Goal: Task Accomplishment & Management: Use online tool/utility

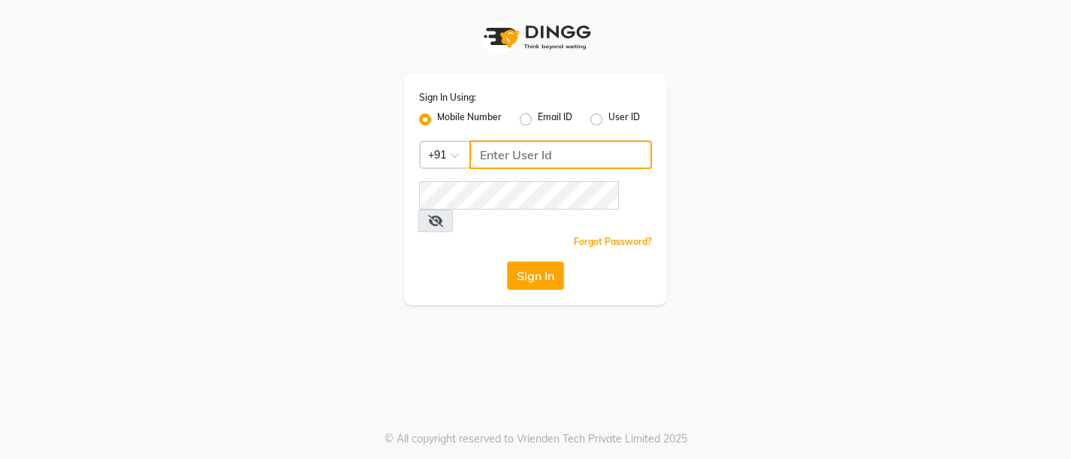
click at [515, 159] on input "Username" at bounding box center [561, 154] width 183 height 29
type input "8097678358"
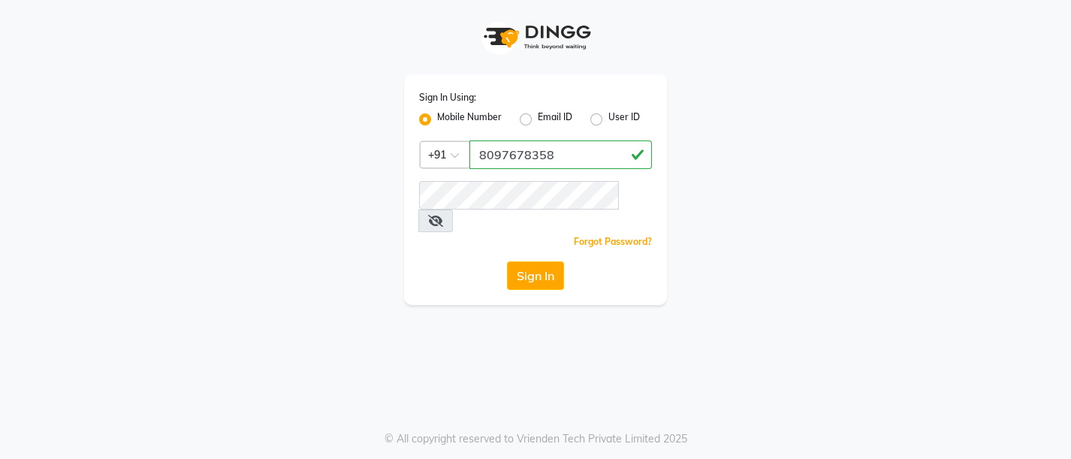
click at [518, 179] on div "Sign In Using: Mobile Number Email ID User ID Country Code × [PHONE_NUMBER] Rem…" at bounding box center [535, 189] width 263 height 231
click at [523, 234] on div "Forgot Password?" at bounding box center [535, 242] width 233 height 16
click at [536, 261] on button "Sign In" at bounding box center [535, 275] width 57 height 29
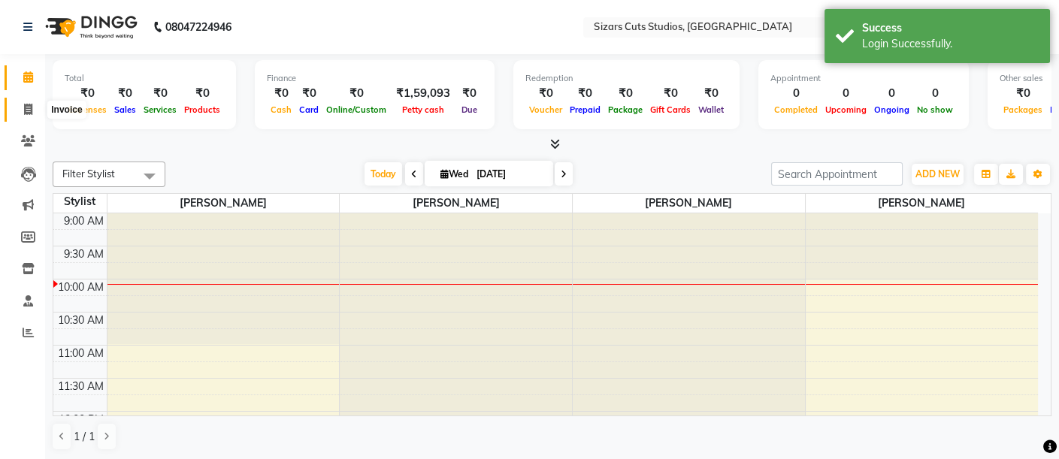
click at [37, 111] on span at bounding box center [28, 109] width 26 height 17
select select "5579"
select select "service"
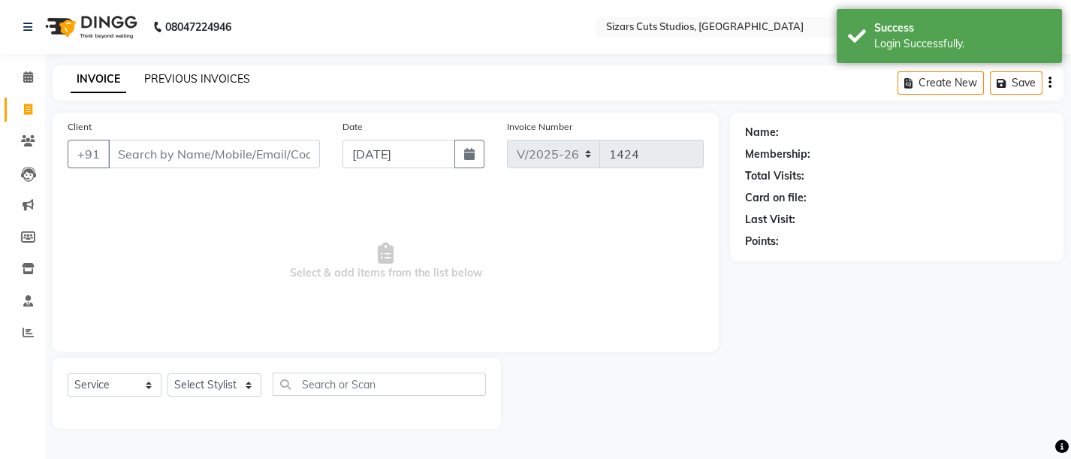
click at [214, 81] on link "PREVIOUS INVOICES" at bounding box center [197, 79] width 106 height 14
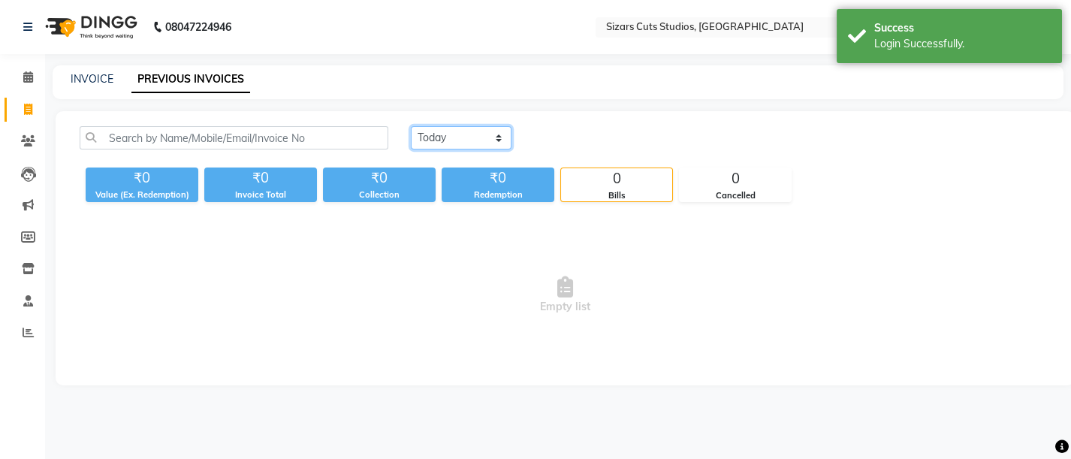
click at [464, 131] on select "[DATE] [DATE] Custom Range" at bounding box center [461, 137] width 101 height 23
select select "range"
click at [411, 126] on select "[DATE] [DATE] Custom Range" at bounding box center [461, 137] width 101 height 23
click at [451, 149] on select "[DATE] [DATE] Custom Range" at bounding box center [467, 138] width 113 height 23
click at [411, 127] on select "[DATE] [DATE] Custom Range" at bounding box center [467, 138] width 113 height 23
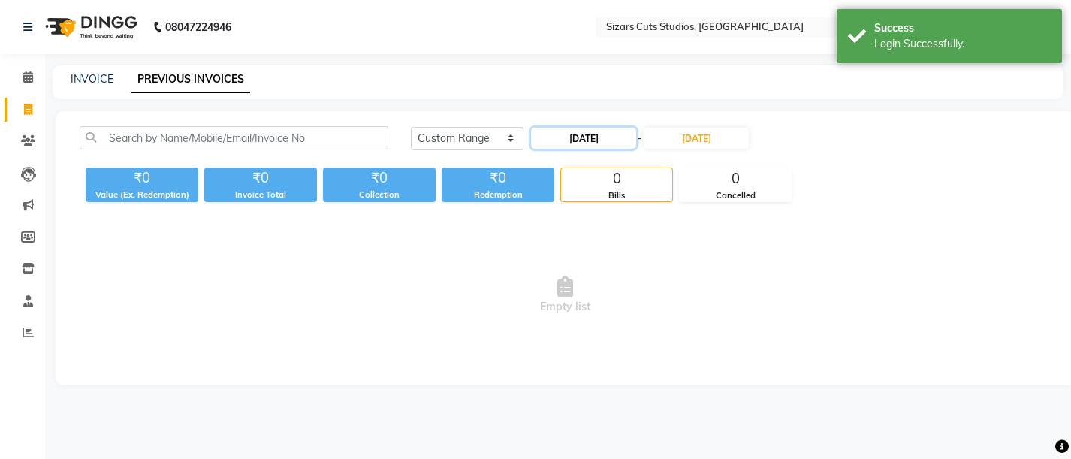
click at [585, 134] on input "[DATE]" at bounding box center [583, 138] width 105 height 21
select select "9"
select select "2025"
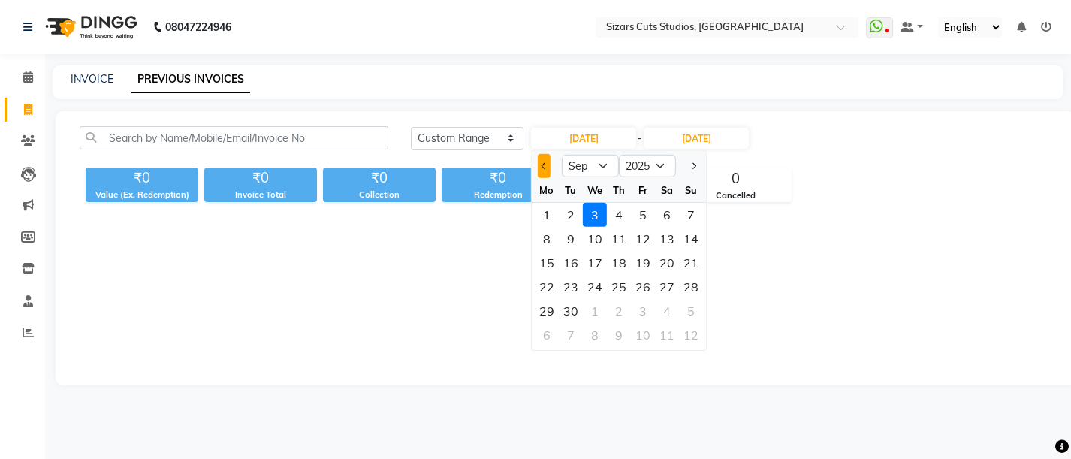
click at [539, 167] on button "Previous month" at bounding box center [544, 166] width 13 height 24
select select "8"
click at [696, 316] on div "31" at bounding box center [691, 311] width 24 height 24
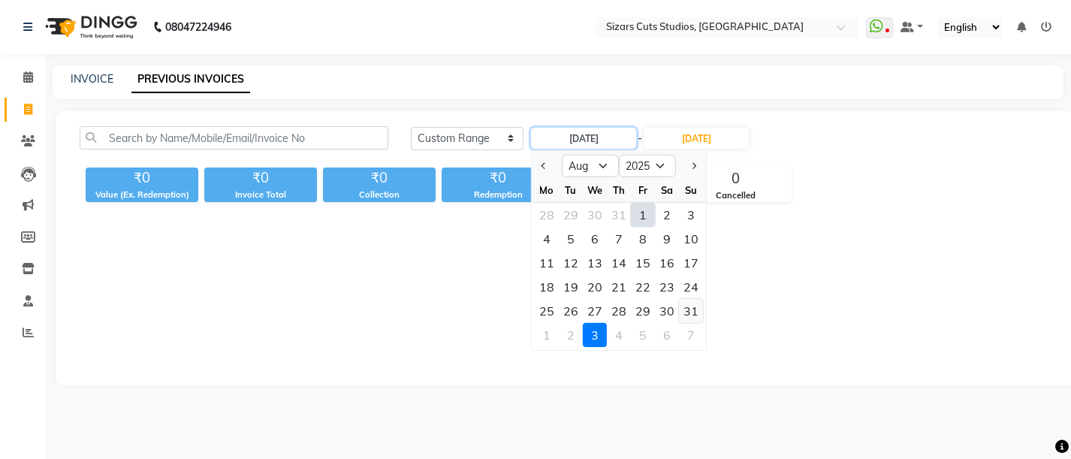
type input "[DATE]"
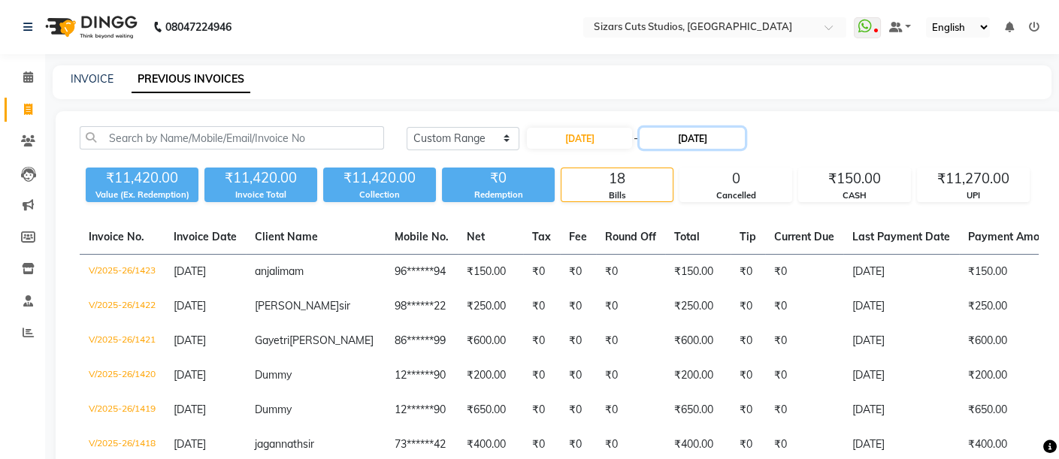
click at [682, 131] on input "[DATE]" at bounding box center [691, 138] width 105 height 21
select select "9"
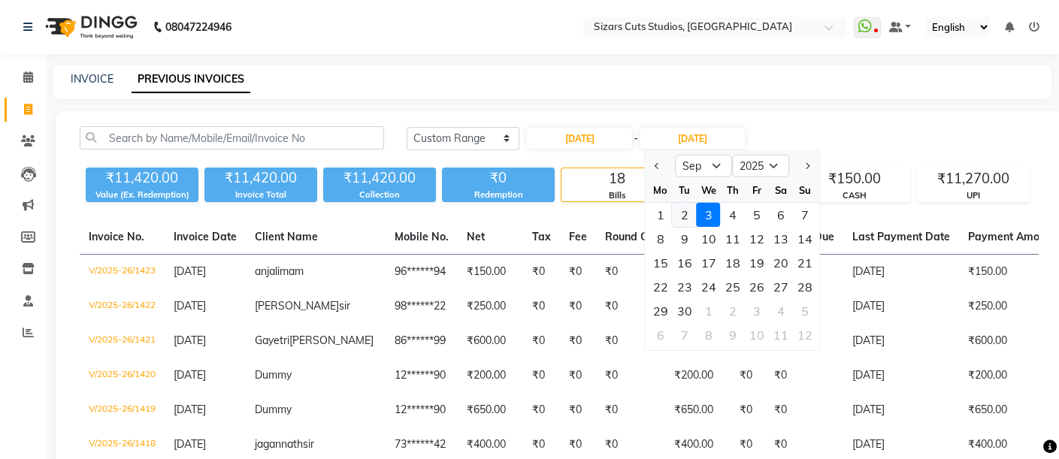
click at [684, 216] on div "2" at bounding box center [684, 215] width 24 height 24
type input "02-09-2025"
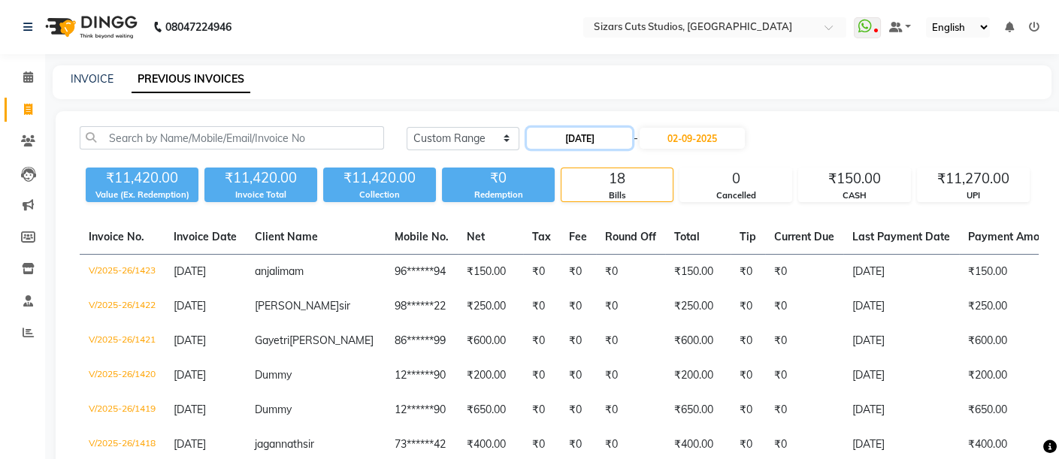
click at [569, 143] on input "[DATE]" at bounding box center [579, 138] width 105 height 21
select select "8"
select select "2025"
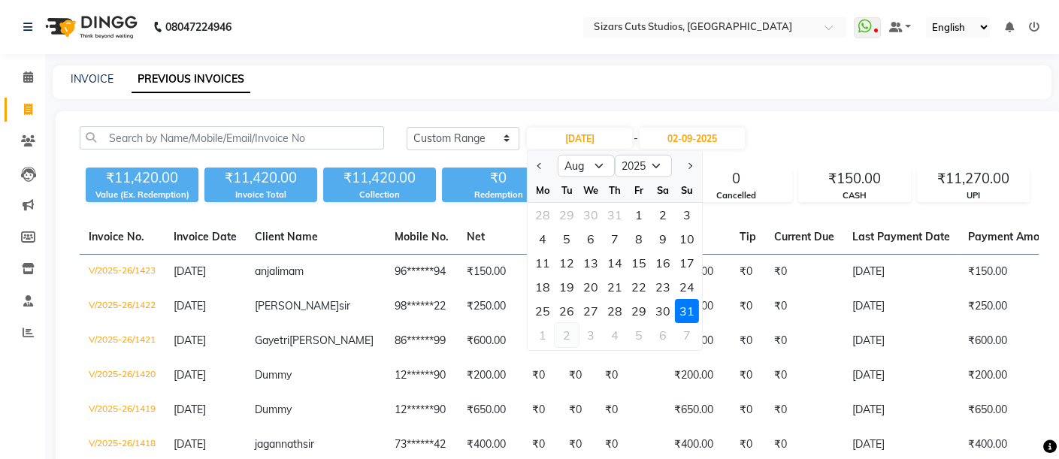
click at [564, 334] on div "2" at bounding box center [566, 335] width 24 height 24
type input "02-09-2025"
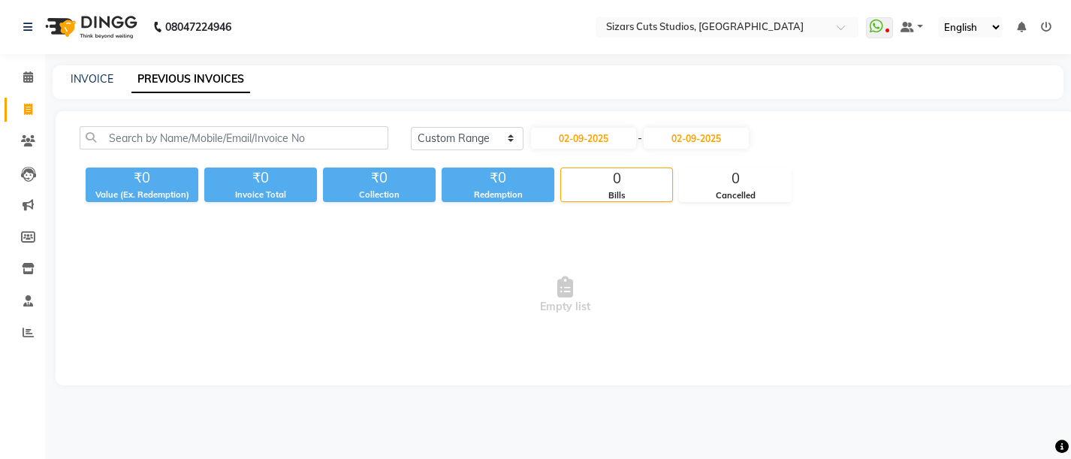
click at [114, 83] on div "INVOICE PREVIOUS INVOICES" at bounding box center [549, 79] width 993 height 16
click at [90, 81] on link "INVOICE" at bounding box center [92, 79] width 43 height 14
select select "5579"
select select "service"
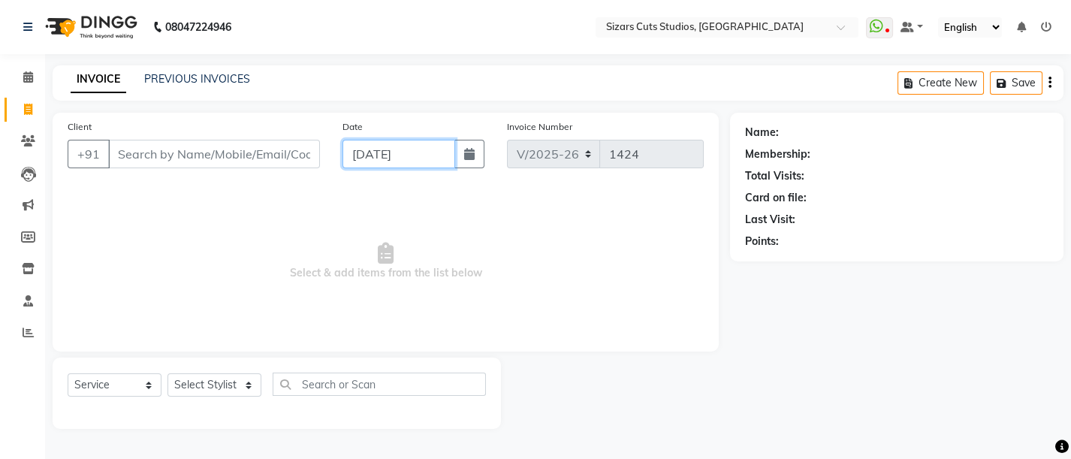
click at [370, 162] on input "[DATE]" at bounding box center [399, 154] width 113 height 29
select select "9"
select select "2025"
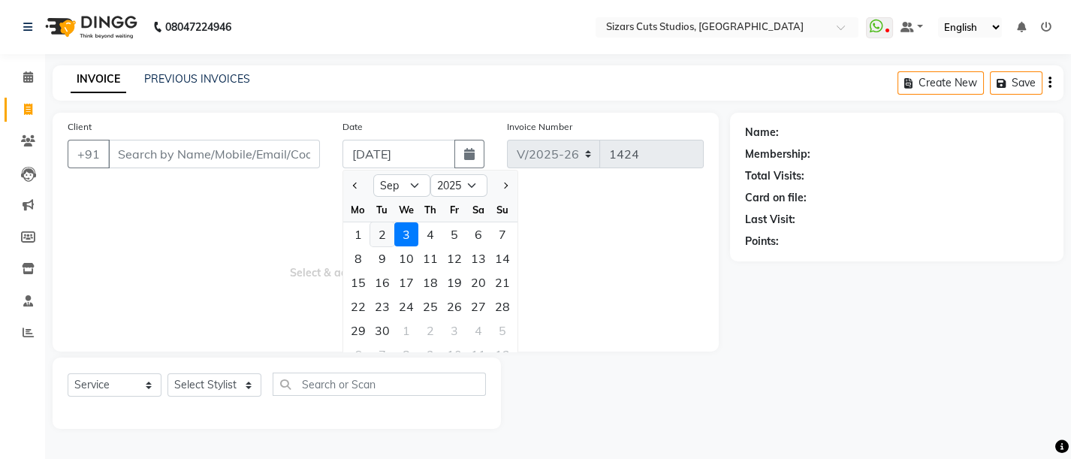
click at [385, 244] on div "2" at bounding box center [382, 234] width 24 height 24
type input "02-09-2025"
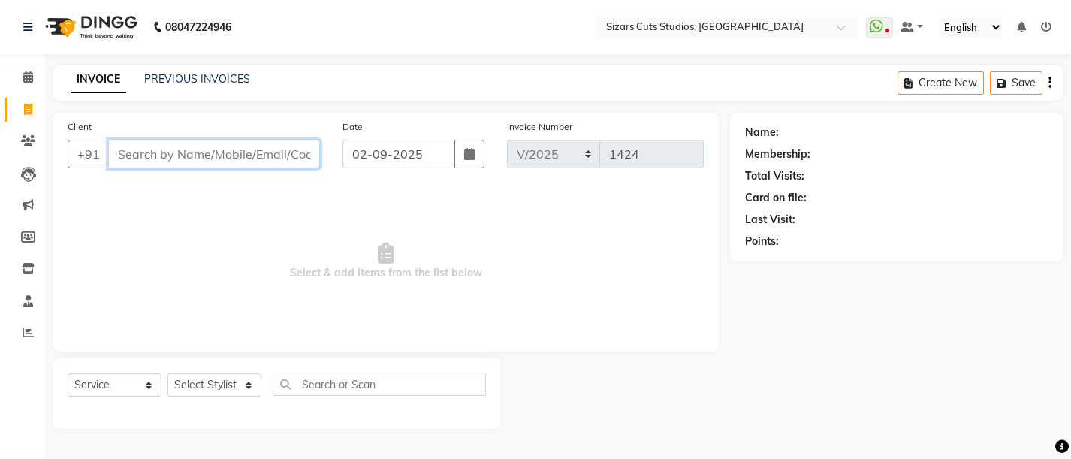
click at [273, 156] on input "Client" at bounding box center [214, 154] width 212 height 29
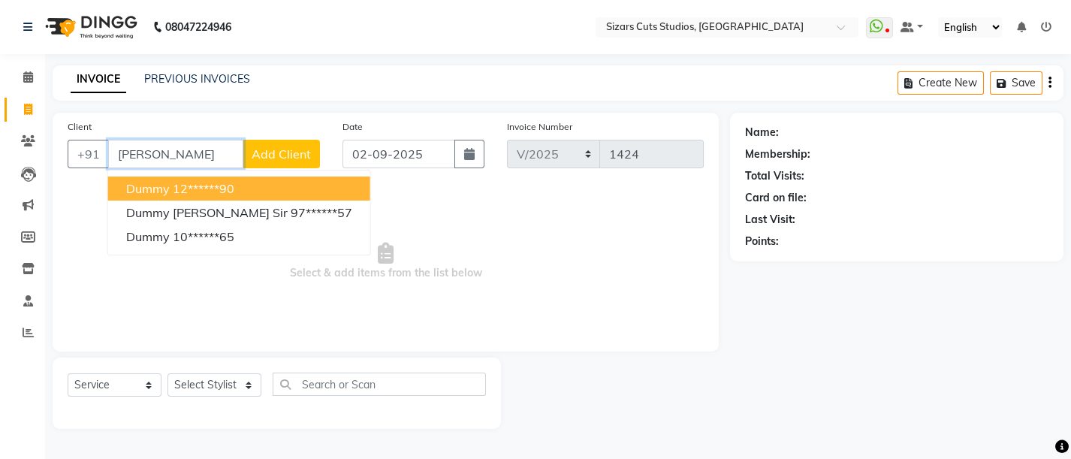
click at [259, 180] on button "Dummy 12******90" at bounding box center [239, 189] width 262 height 24
type input "12******90"
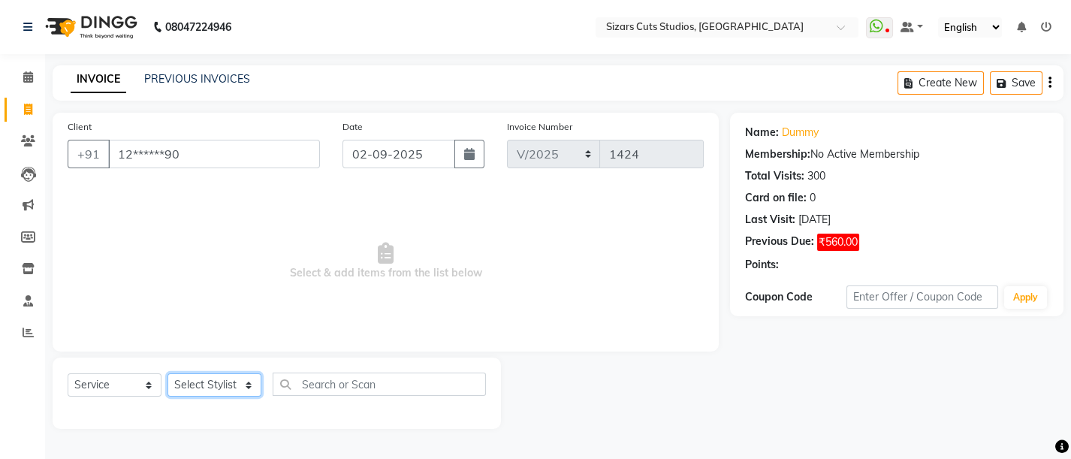
click at [219, 375] on select "Select Stylist Admin [PERSON_NAME] [PERSON_NAME] [PERSON_NAME] Priyanka [PERSON…" at bounding box center [215, 384] width 94 height 23
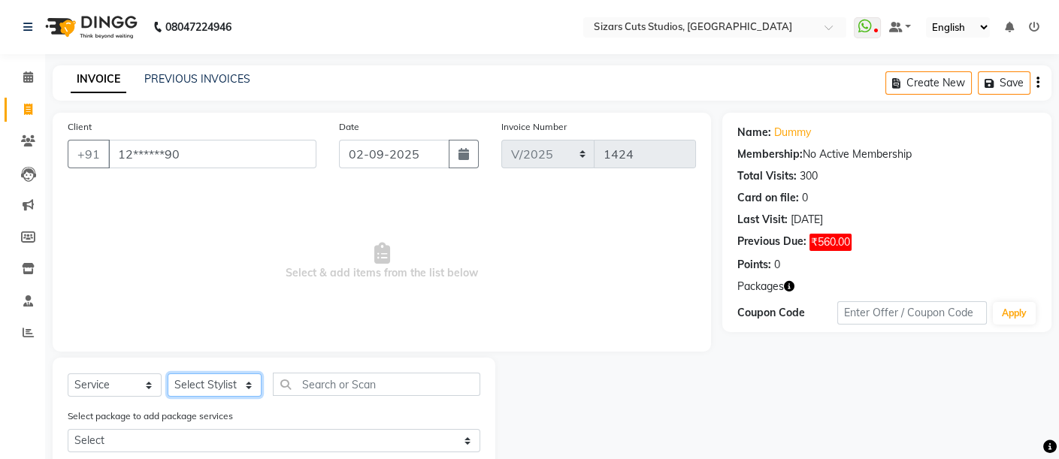
select select "37987"
click at [168, 373] on select "Select Stylist Admin [PERSON_NAME] [PERSON_NAME] [PERSON_NAME] Priyanka [PERSON…" at bounding box center [215, 384] width 94 height 23
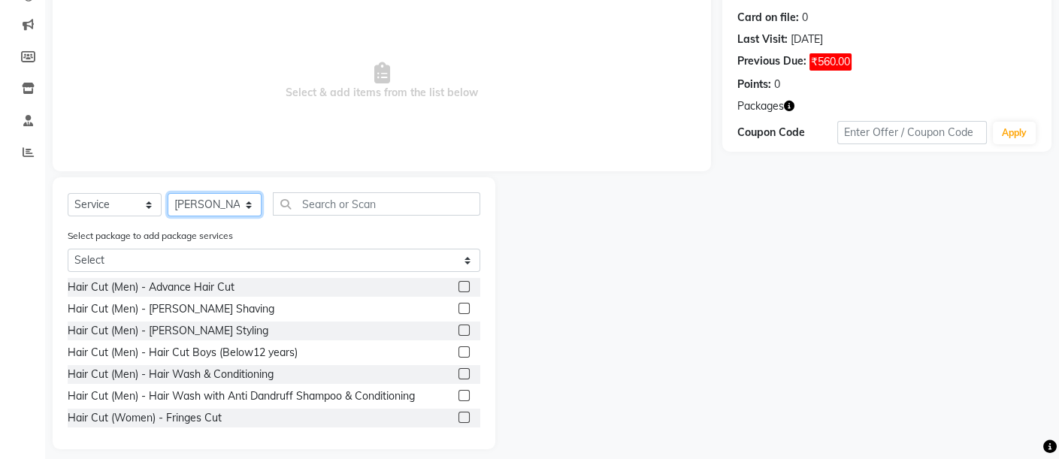
scroll to position [193, 0]
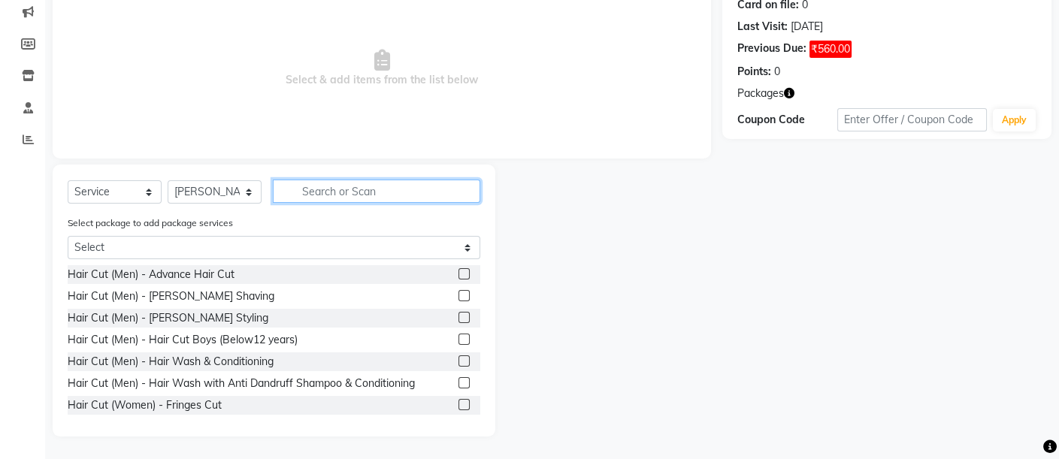
click at [388, 181] on input "text" at bounding box center [376, 191] width 207 height 23
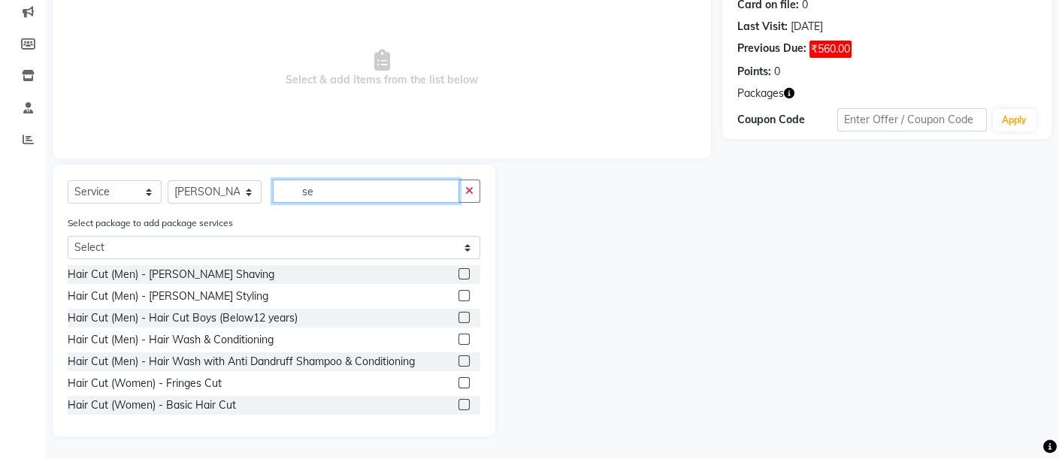
scroll to position [151, 0]
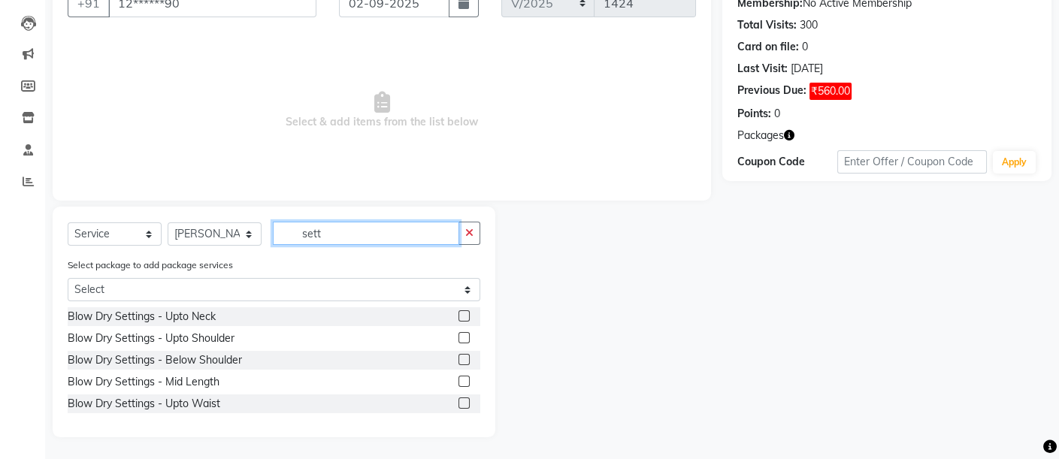
type input "sett"
click at [461, 336] on label at bounding box center [463, 337] width 11 height 11
click at [461, 336] on input "checkbox" at bounding box center [463, 339] width 10 height 10
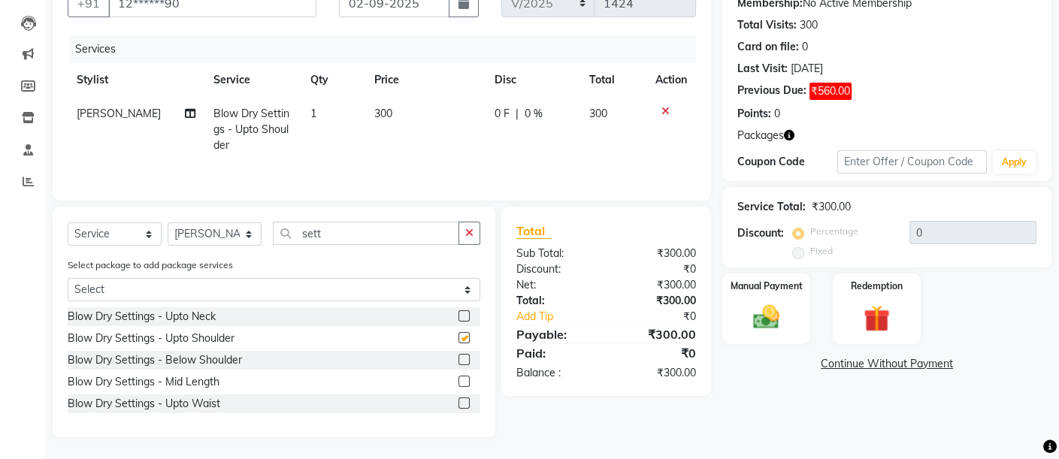
checkbox input "false"
click at [663, 107] on icon at bounding box center [665, 111] width 8 height 11
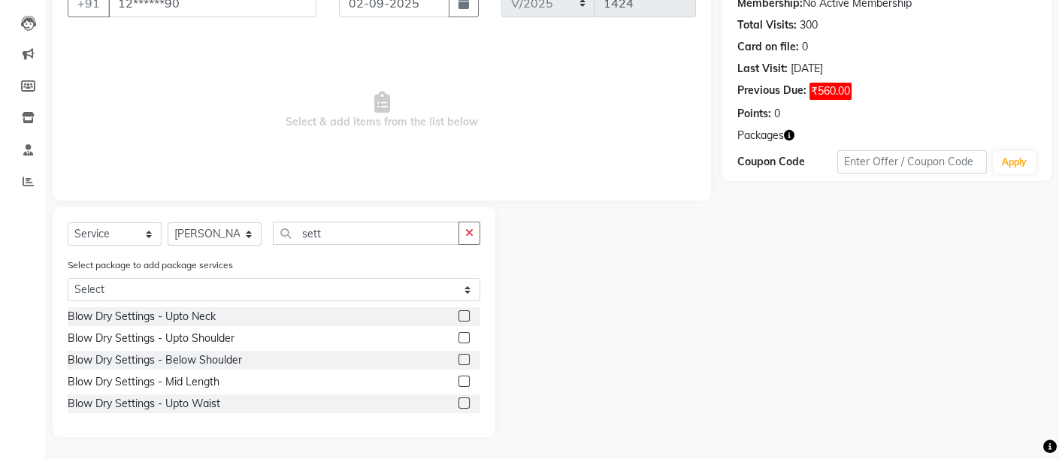
click at [466, 361] on label at bounding box center [463, 359] width 11 height 11
click at [466, 361] on input "checkbox" at bounding box center [463, 360] width 10 height 10
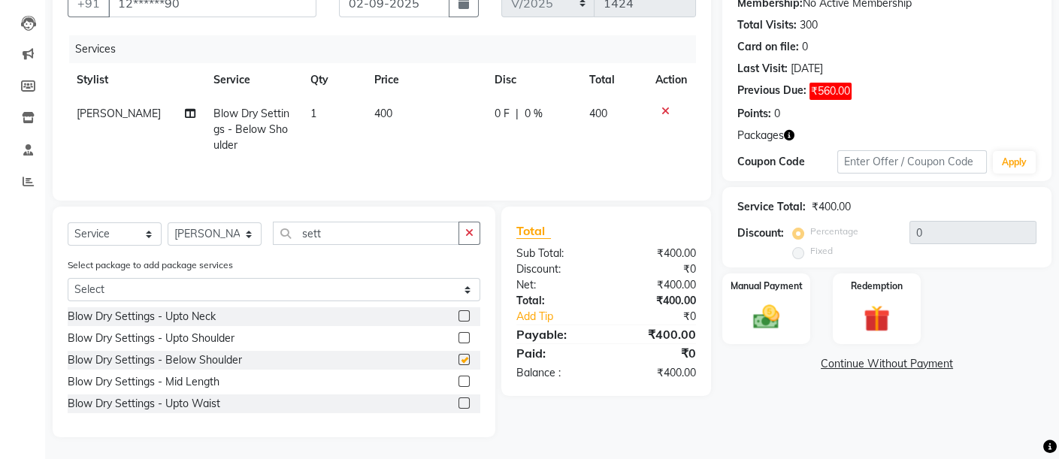
checkbox input "false"
click at [664, 106] on icon at bounding box center [665, 111] width 8 height 11
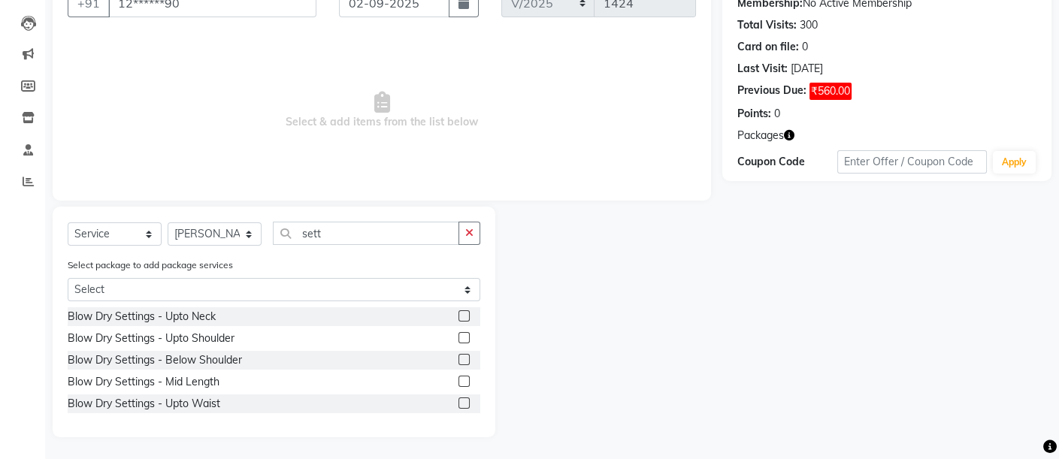
click at [466, 380] on label at bounding box center [463, 381] width 11 height 11
click at [466, 380] on input "checkbox" at bounding box center [463, 382] width 10 height 10
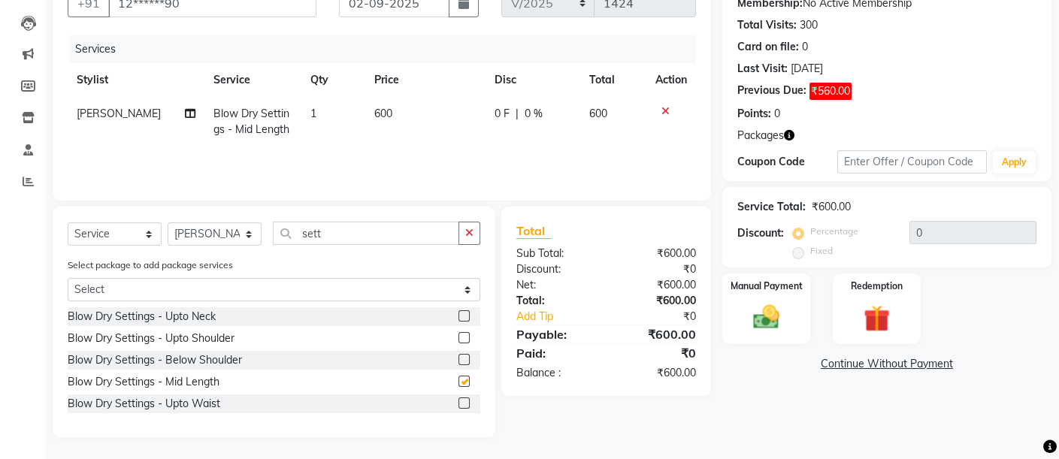
checkbox input "false"
click at [376, 108] on span "600" at bounding box center [383, 114] width 18 height 14
select select "37987"
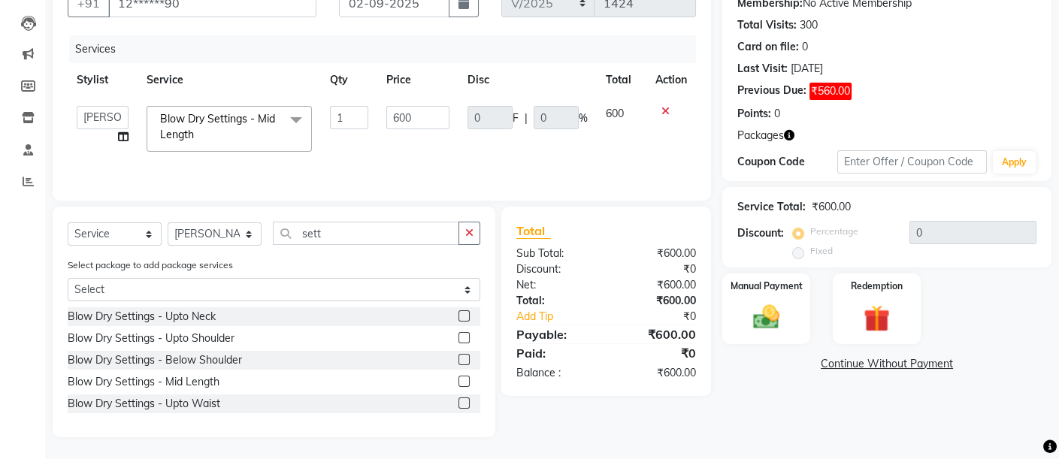
click at [464, 358] on label at bounding box center [463, 359] width 11 height 11
click at [464, 358] on input "checkbox" at bounding box center [463, 360] width 10 height 10
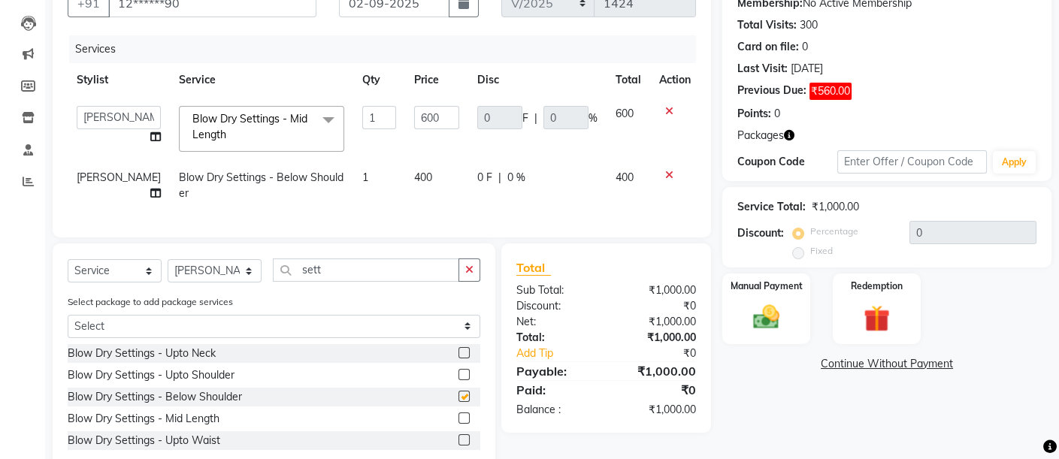
checkbox input "false"
click at [665, 106] on icon at bounding box center [669, 111] width 8 height 11
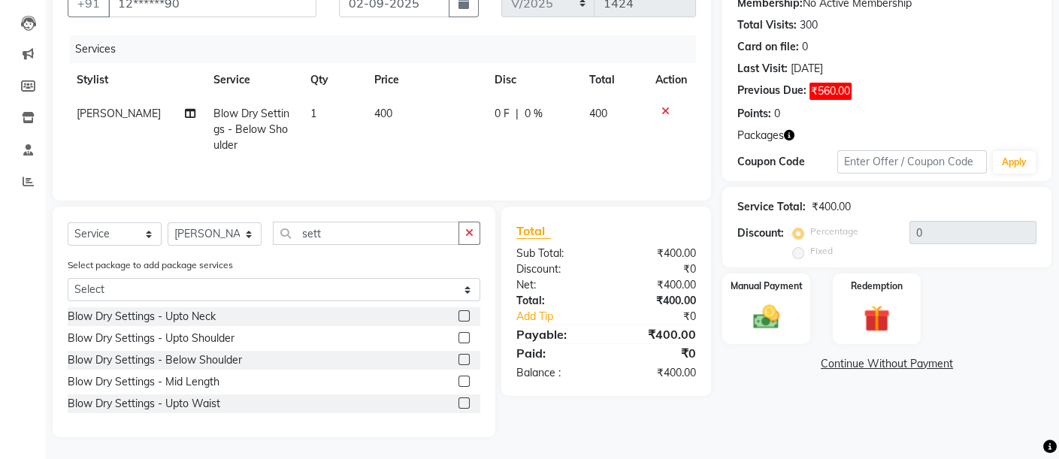
click at [476, 243] on button "button" at bounding box center [469, 233] width 22 height 23
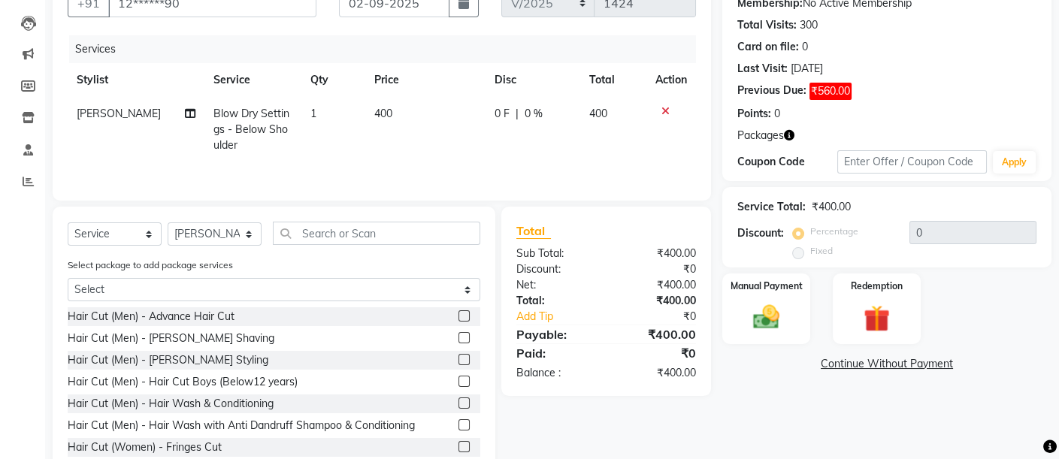
click at [385, 104] on td "400" at bounding box center [425, 129] width 120 height 65
select select "37987"
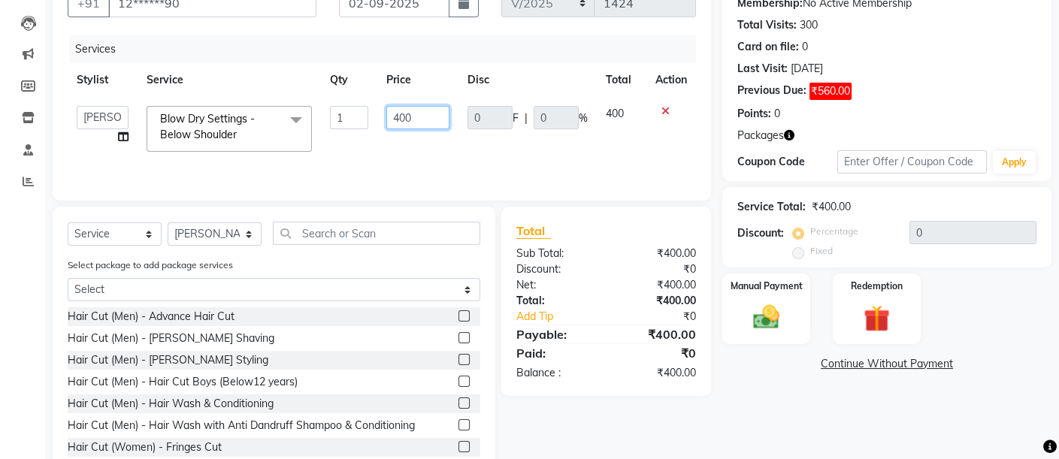
click at [399, 113] on input "400" at bounding box center [417, 117] width 62 height 23
type input "300"
click at [367, 160] on div "Services Stylist Service Qty Price Disc Total Action Admin [PERSON_NAME] [PERSO…" at bounding box center [382, 110] width 628 height 150
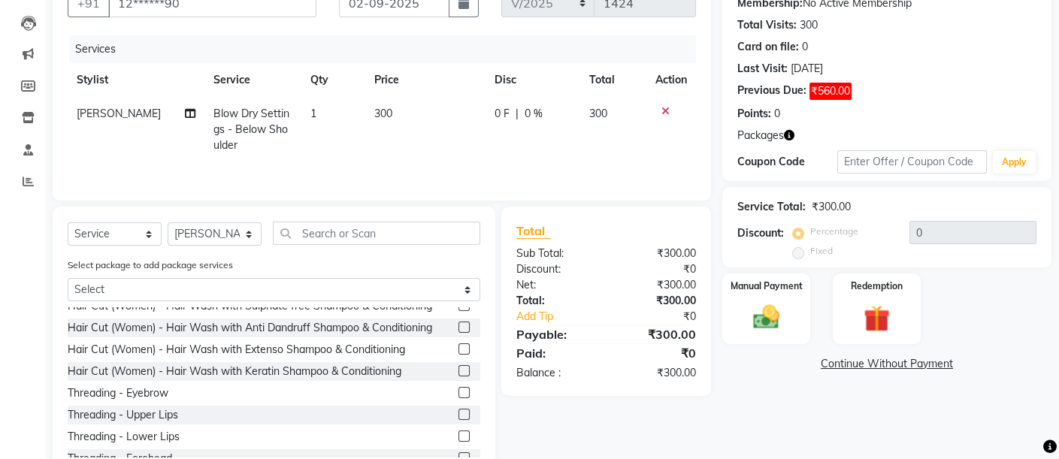
scroll to position [167, 0]
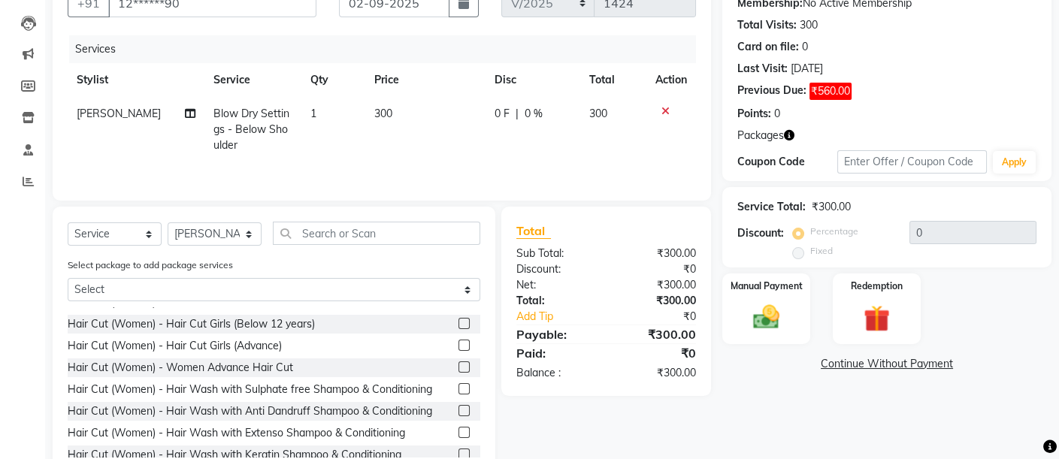
click at [458, 387] on label at bounding box center [463, 388] width 11 height 11
click at [458, 387] on input "checkbox" at bounding box center [463, 390] width 10 height 10
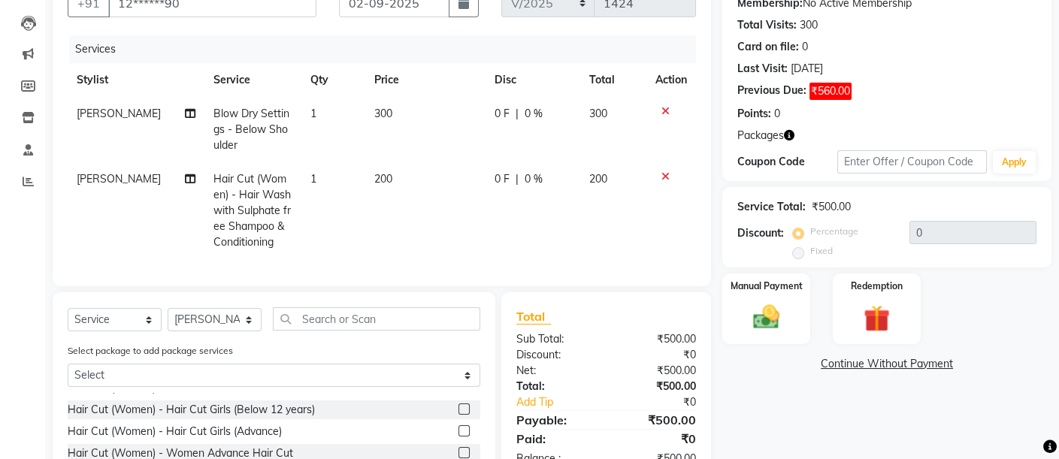
checkbox input "false"
click at [751, 315] on img at bounding box center [765, 317] width 45 height 32
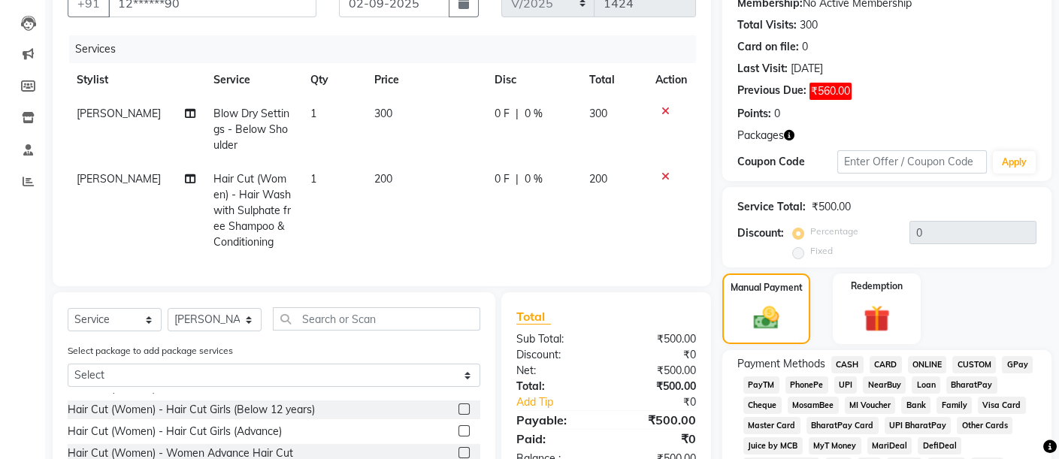
click at [883, 364] on span "CARD" at bounding box center [885, 364] width 32 height 17
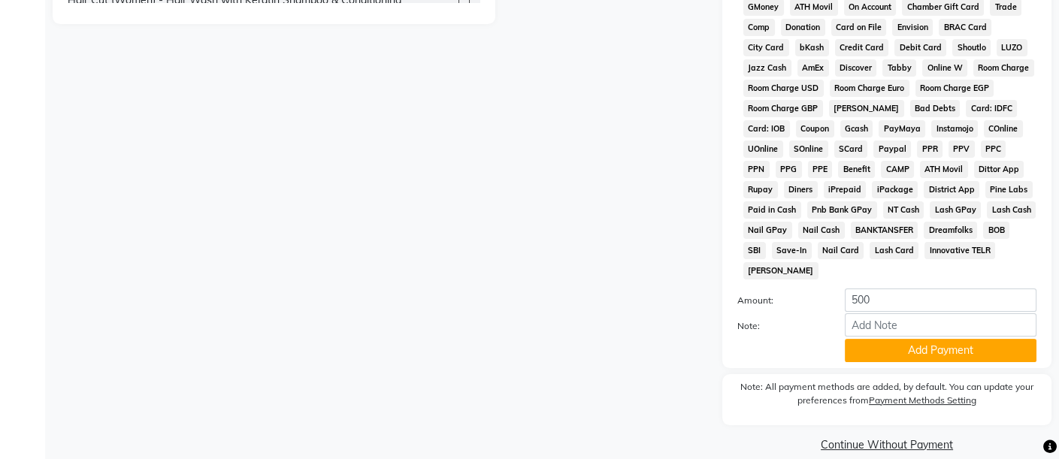
scroll to position [693, 0]
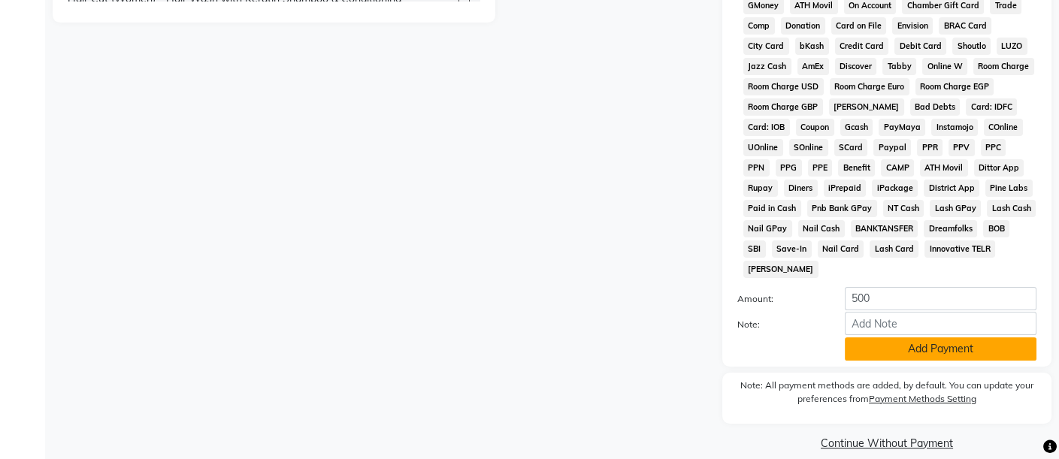
click at [890, 337] on button "Add Payment" at bounding box center [940, 348] width 192 height 23
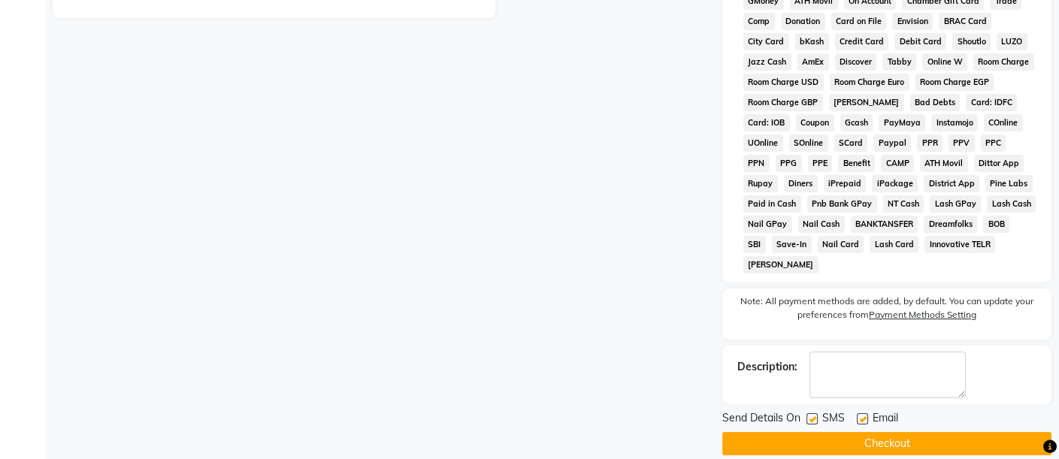
scroll to position [698, 0]
click at [864, 412] on label at bounding box center [861, 417] width 11 height 11
click at [864, 414] on input "checkbox" at bounding box center [861, 419] width 10 height 10
checkbox input "false"
click at [809, 412] on label at bounding box center [811, 417] width 11 height 11
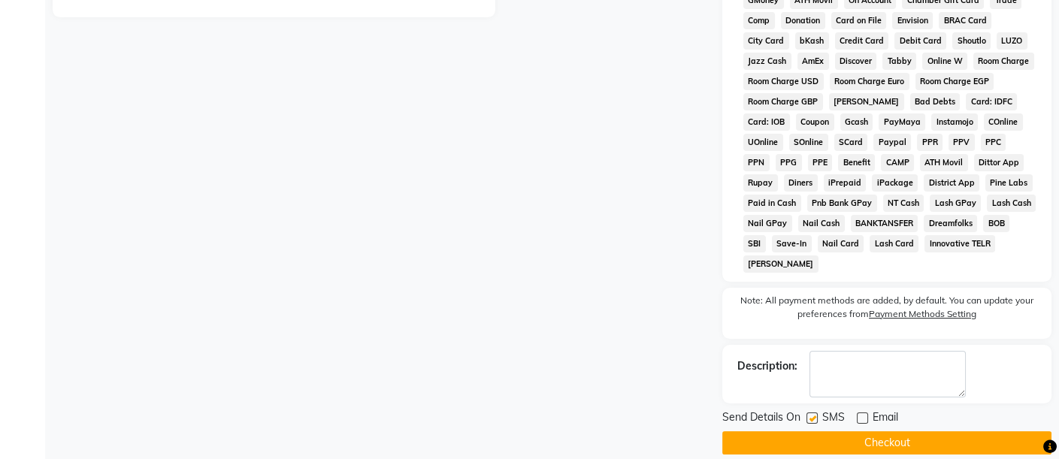
click at [809, 414] on input "checkbox" at bounding box center [811, 419] width 10 height 10
checkbox input "false"
click at [819, 431] on button "Checkout" at bounding box center [886, 442] width 329 height 23
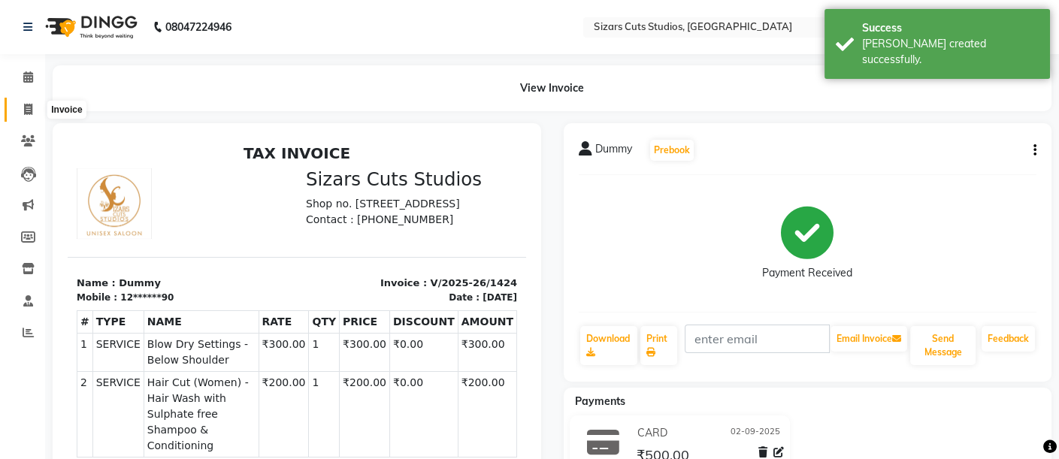
click at [20, 110] on span at bounding box center [28, 109] width 26 height 17
select select "5579"
select select "service"
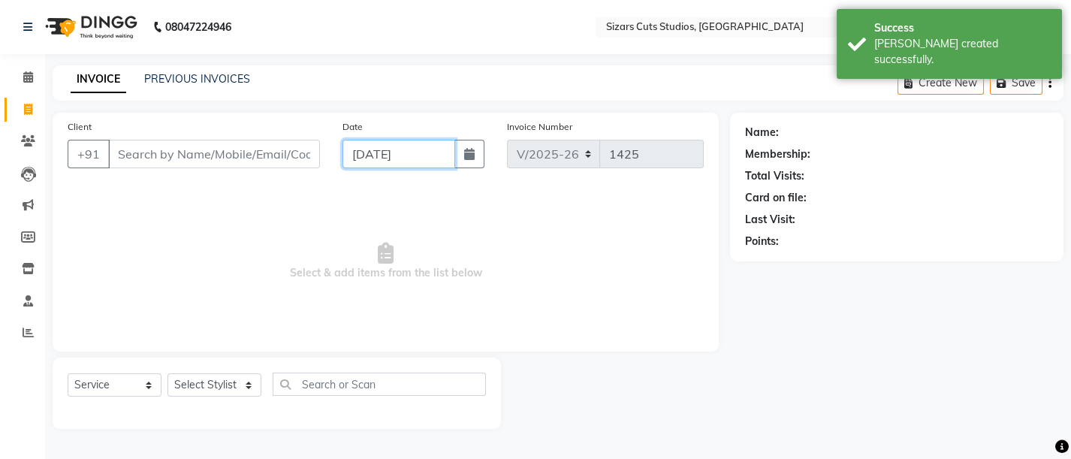
click at [438, 150] on input "[DATE]" at bounding box center [399, 154] width 113 height 29
select select "9"
select select "2025"
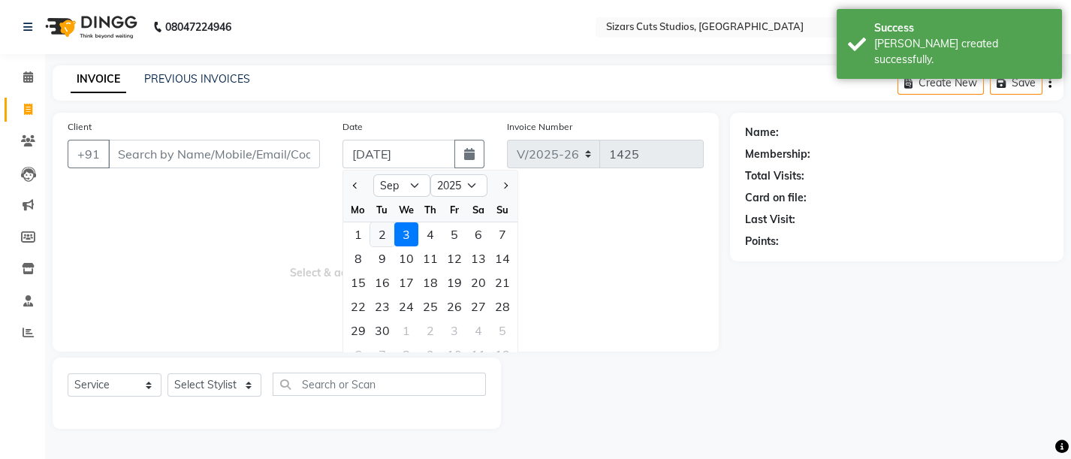
click at [377, 237] on div "2" at bounding box center [382, 234] width 24 height 24
type input "02-09-2025"
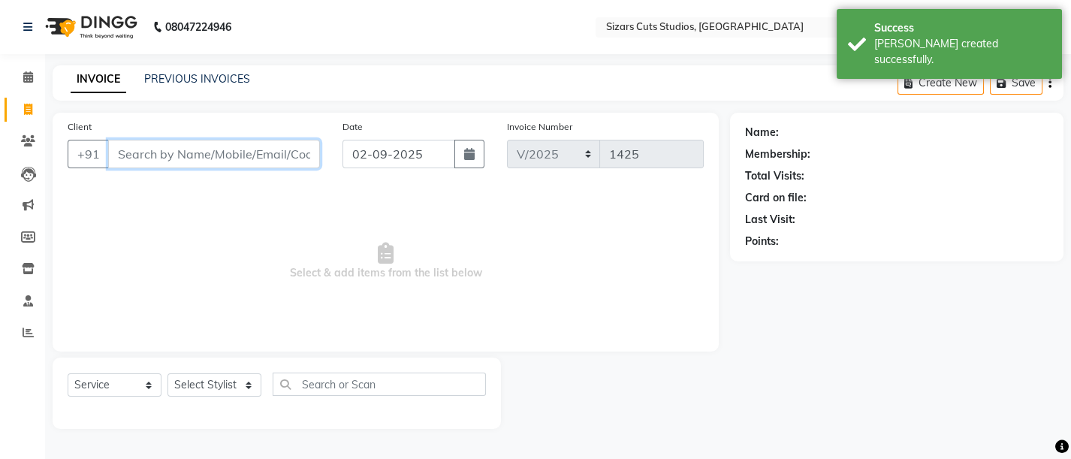
click at [242, 150] on input "Client" at bounding box center [214, 154] width 212 height 29
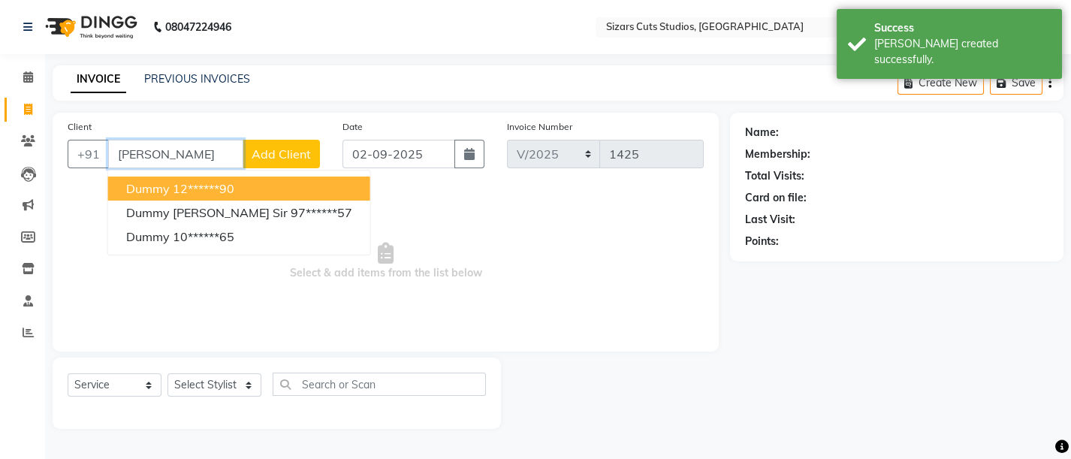
click at [225, 189] on ngb-highlight "12******90" at bounding box center [204, 188] width 62 height 15
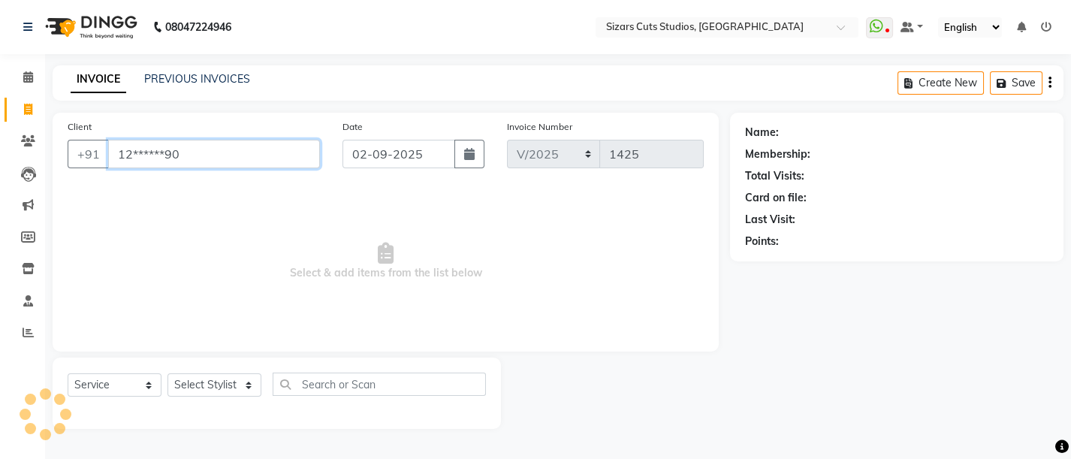
type input "12******90"
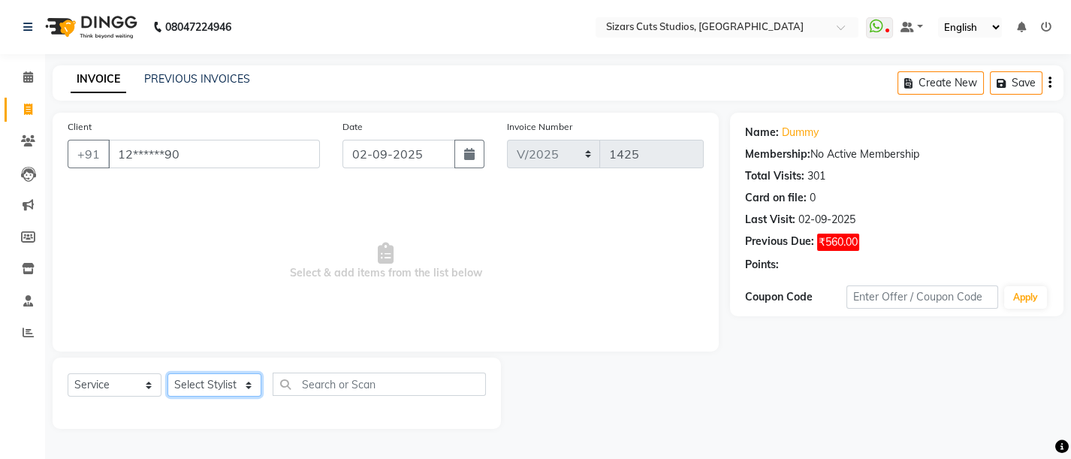
click at [228, 391] on select "Select Stylist Admin [PERSON_NAME] [PERSON_NAME] [PERSON_NAME] Priyanka [PERSON…" at bounding box center [215, 384] width 94 height 23
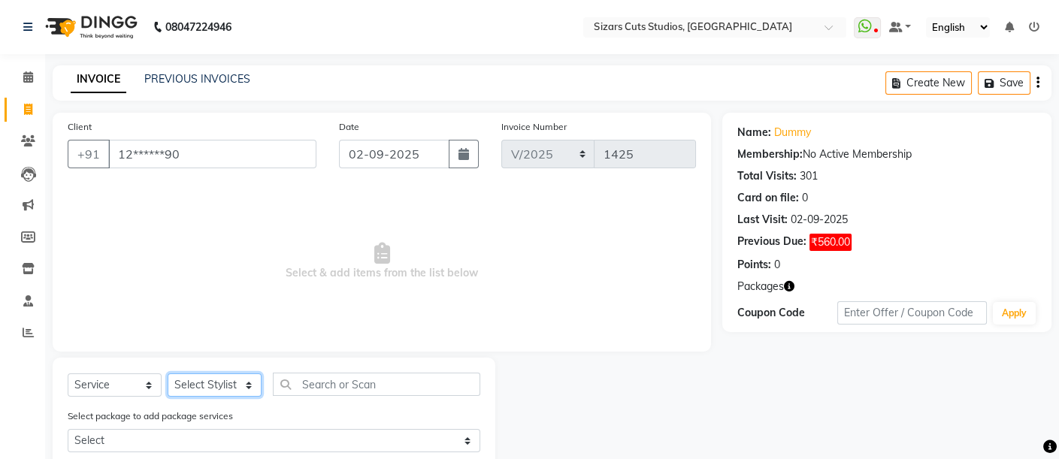
select select "37987"
click at [168, 373] on select "Select Stylist Admin [PERSON_NAME] [PERSON_NAME] [PERSON_NAME] Priyanka [PERSON…" at bounding box center [215, 384] width 94 height 23
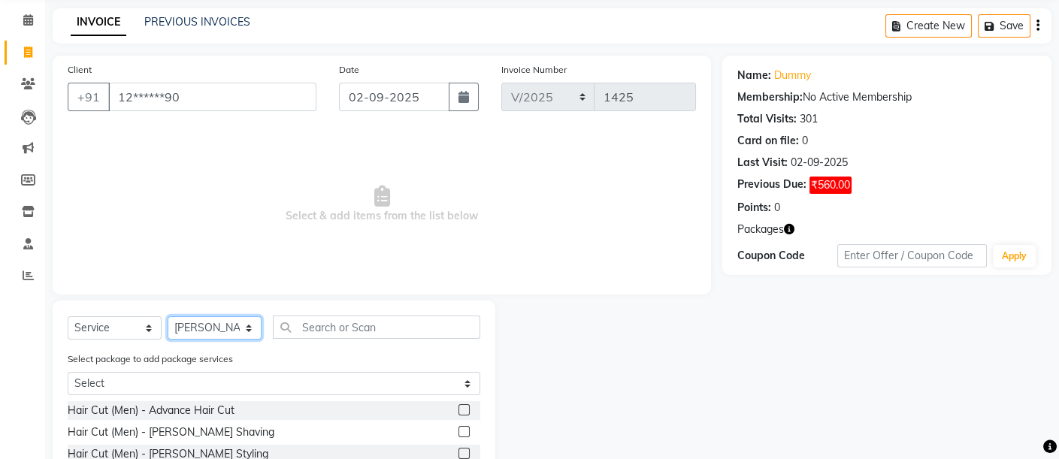
scroll to position [83, 0]
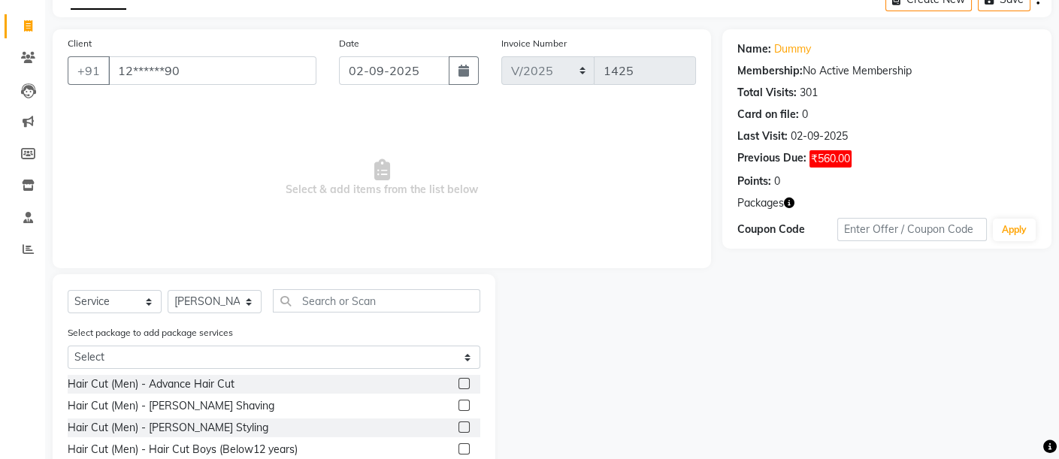
click at [458, 385] on label at bounding box center [463, 383] width 11 height 11
click at [458, 385] on input "checkbox" at bounding box center [463, 384] width 10 height 10
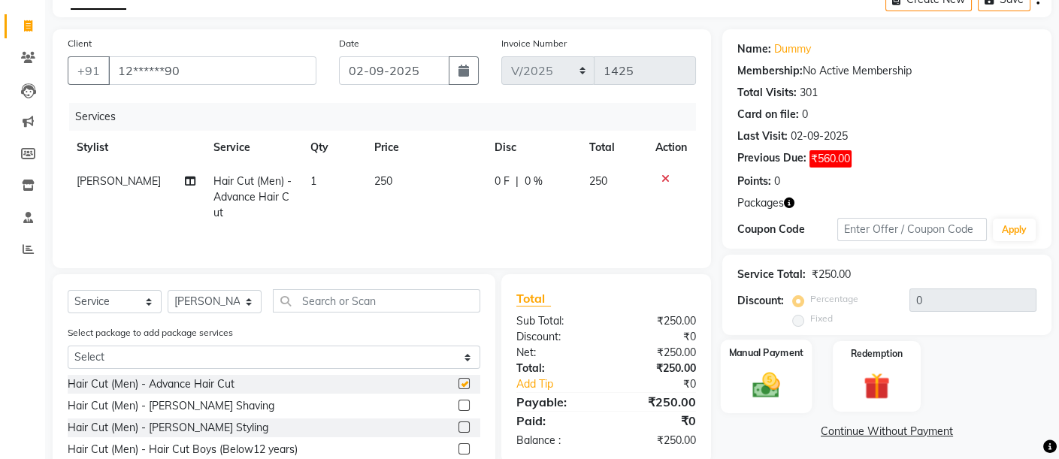
checkbox input "false"
click at [760, 391] on img at bounding box center [765, 385] width 45 height 32
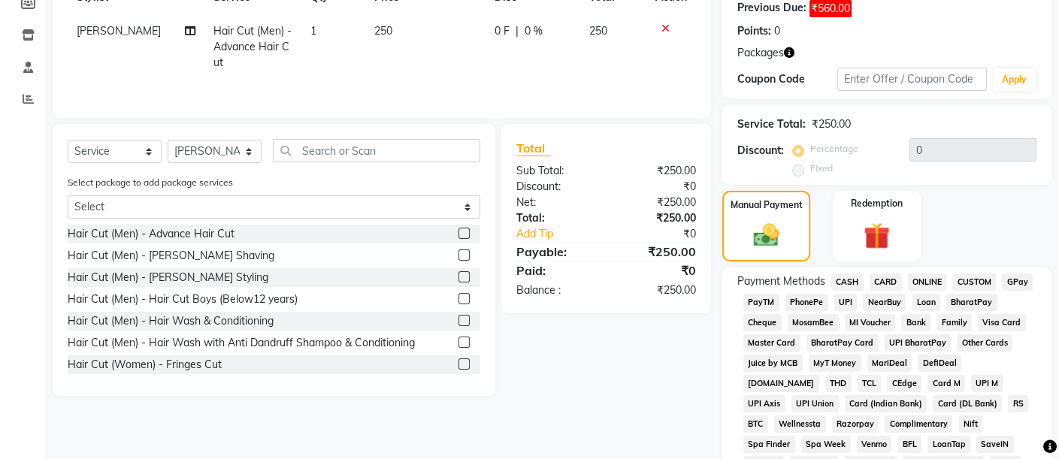
scroll to position [250, 0]
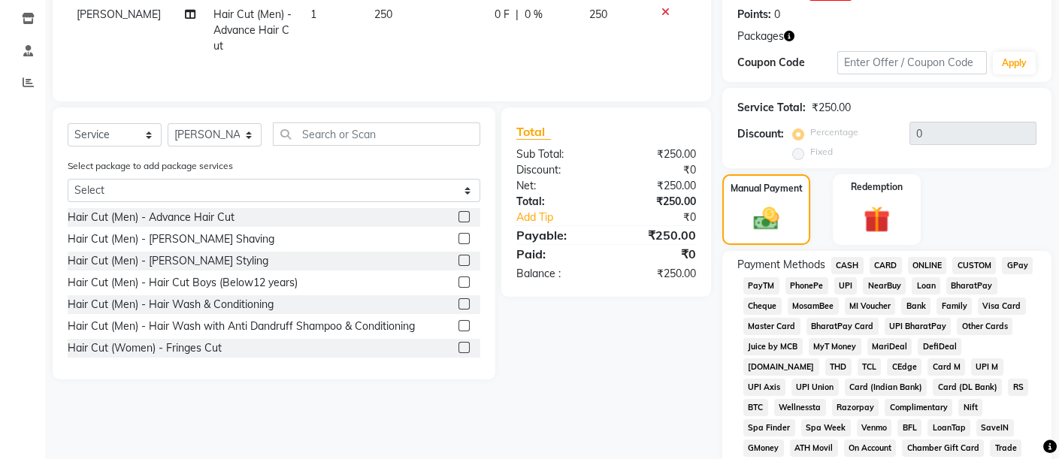
click at [841, 277] on span "UPI" at bounding box center [845, 285] width 23 height 17
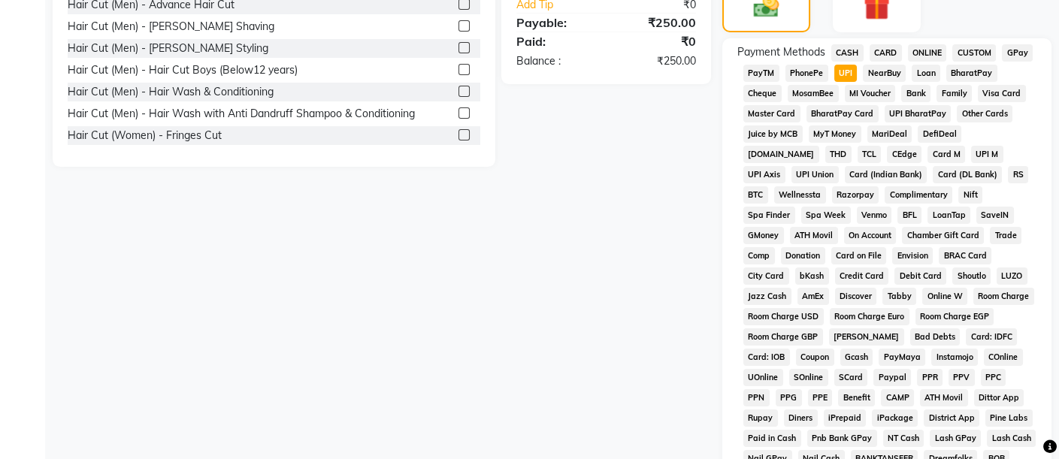
scroll to position [667, 0]
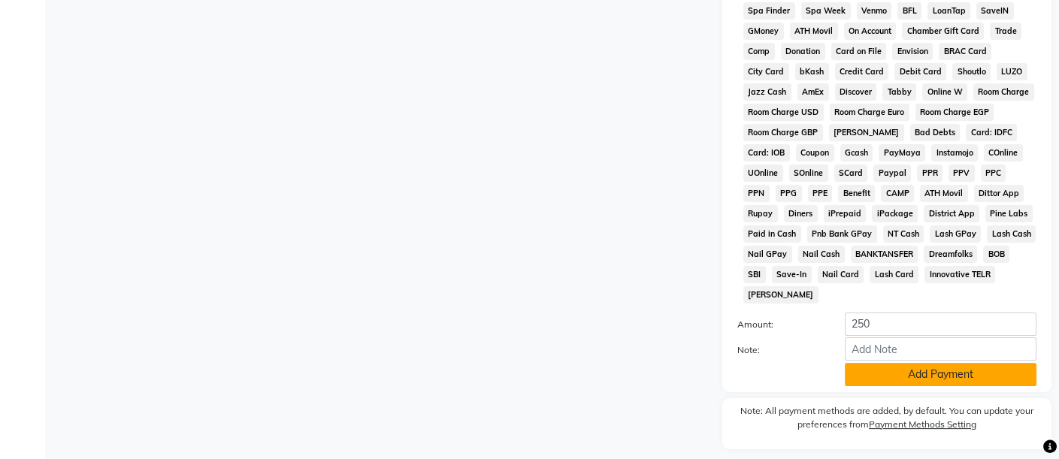
click at [882, 364] on button "Add Payment" at bounding box center [940, 374] width 192 height 23
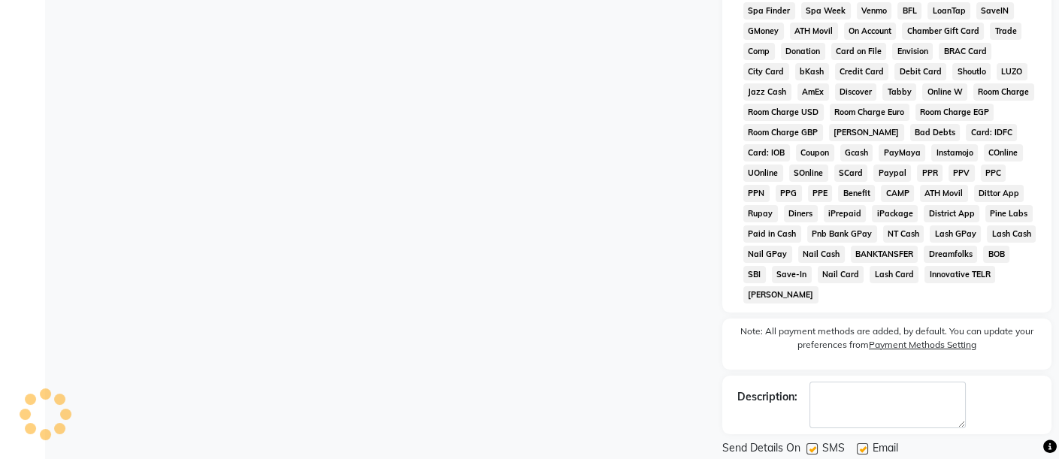
click at [865, 440] on div "Email" at bounding box center [882, 449] width 53 height 19
click at [861, 443] on label at bounding box center [861, 448] width 11 height 11
click at [861, 445] on input "checkbox" at bounding box center [861, 450] width 10 height 10
checkbox input "false"
drag, startPoint x: 812, startPoint y: 430, endPoint x: 827, endPoint y: 399, distance: 34.3
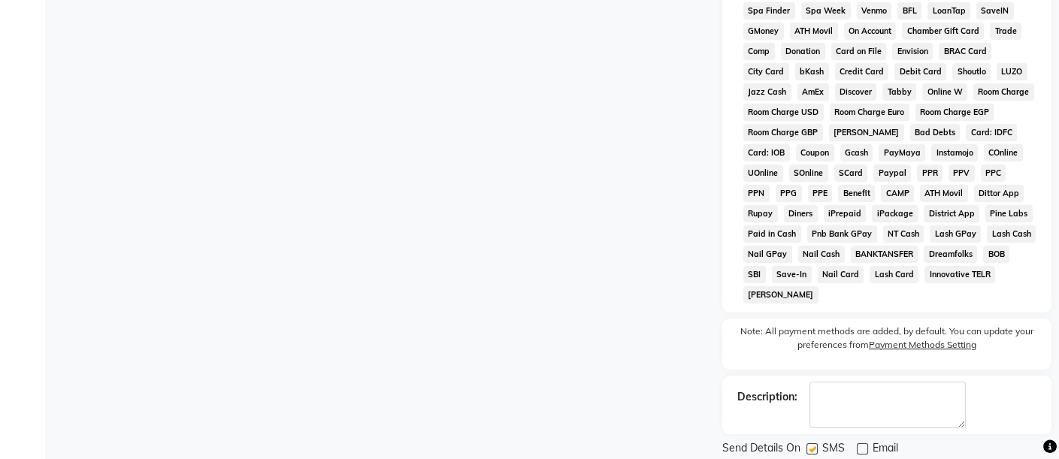
click at [815, 440] on div "SMS" at bounding box center [831, 449] width 50 height 19
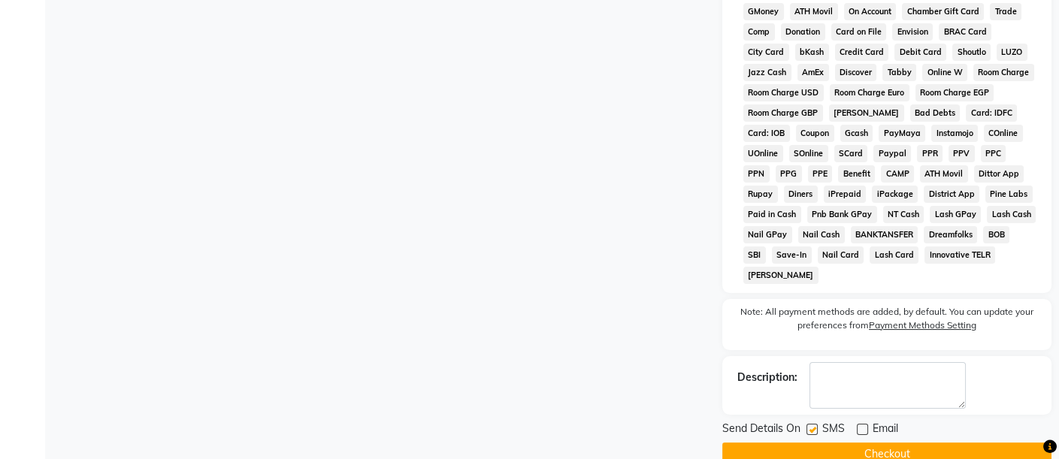
scroll to position [698, 0]
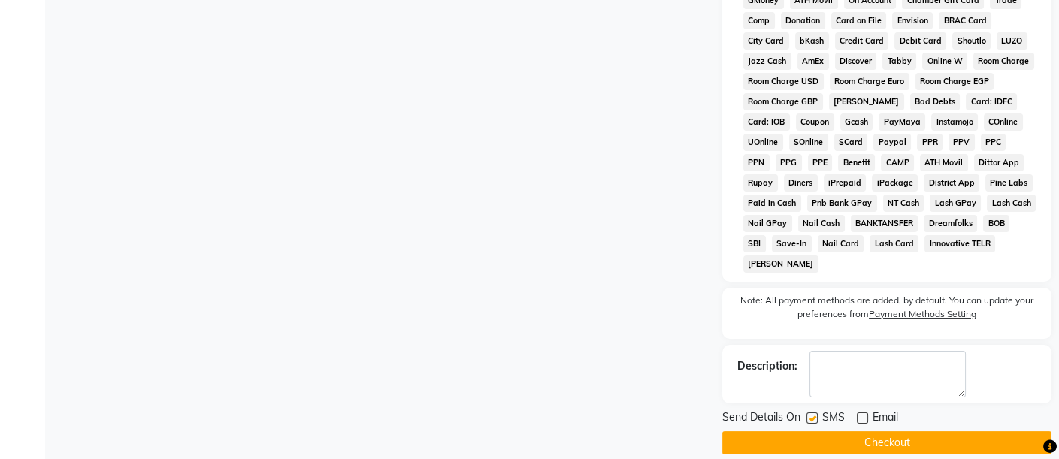
click at [814, 412] on label at bounding box center [811, 417] width 11 height 11
click at [814, 414] on input "checkbox" at bounding box center [811, 419] width 10 height 10
checkbox input "false"
click at [817, 431] on button "Checkout" at bounding box center [886, 442] width 329 height 23
